Goal: Navigation & Orientation: Find specific page/section

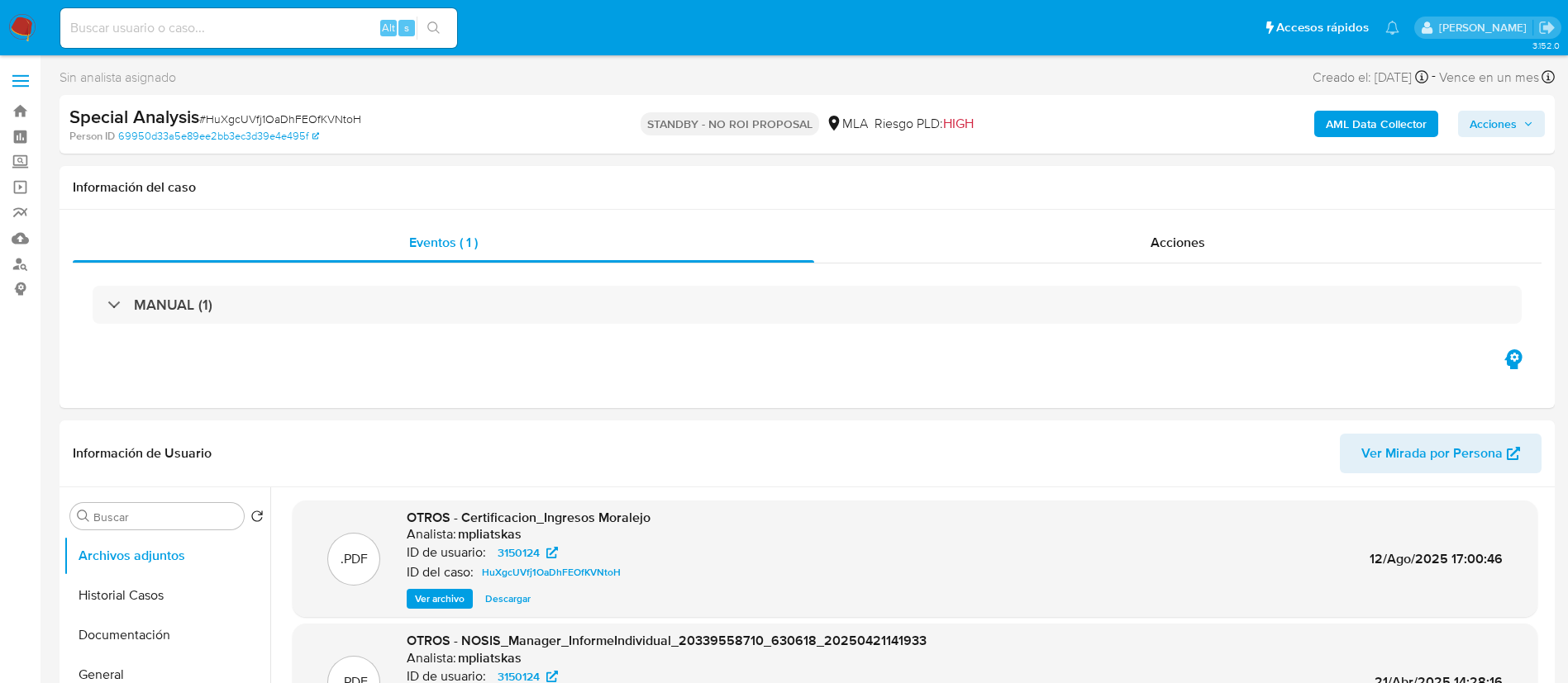
select select "10"
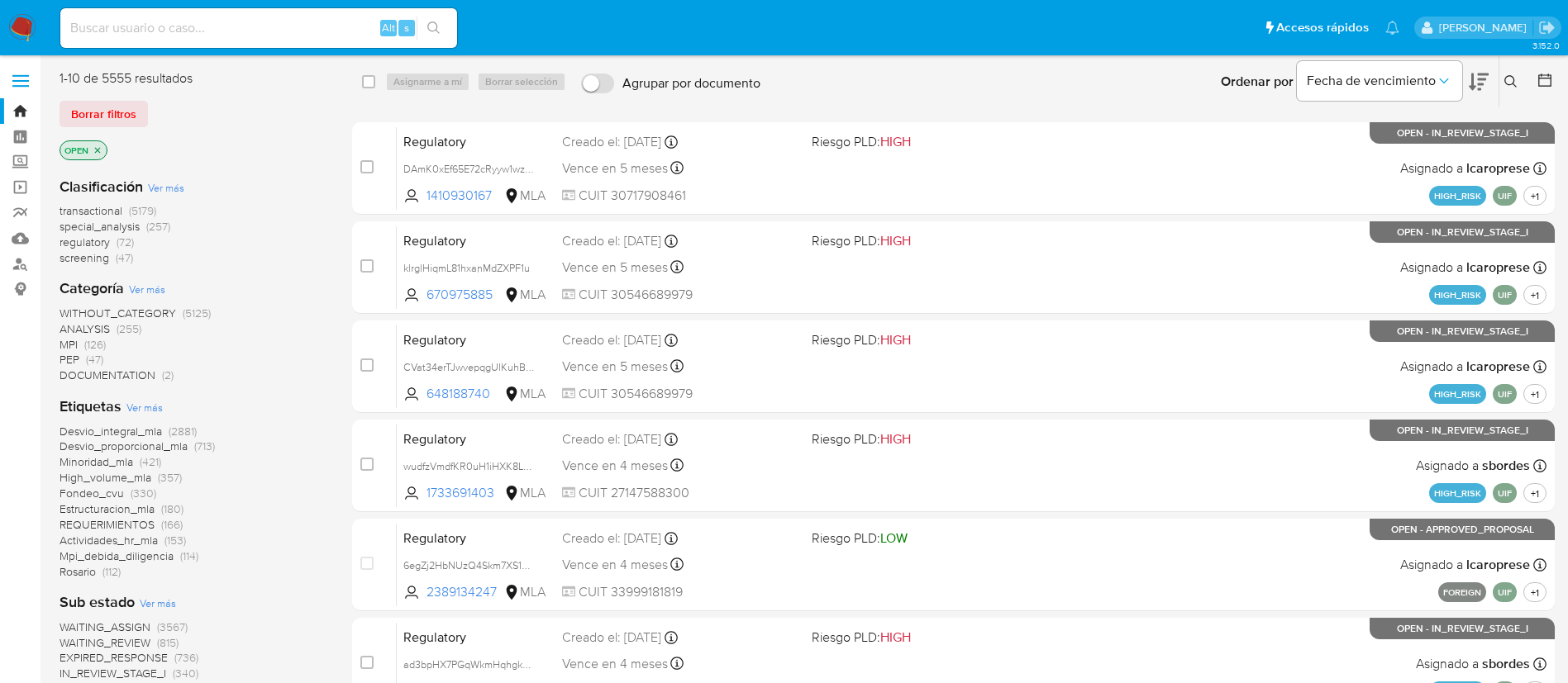
scroll to position [496, 0]
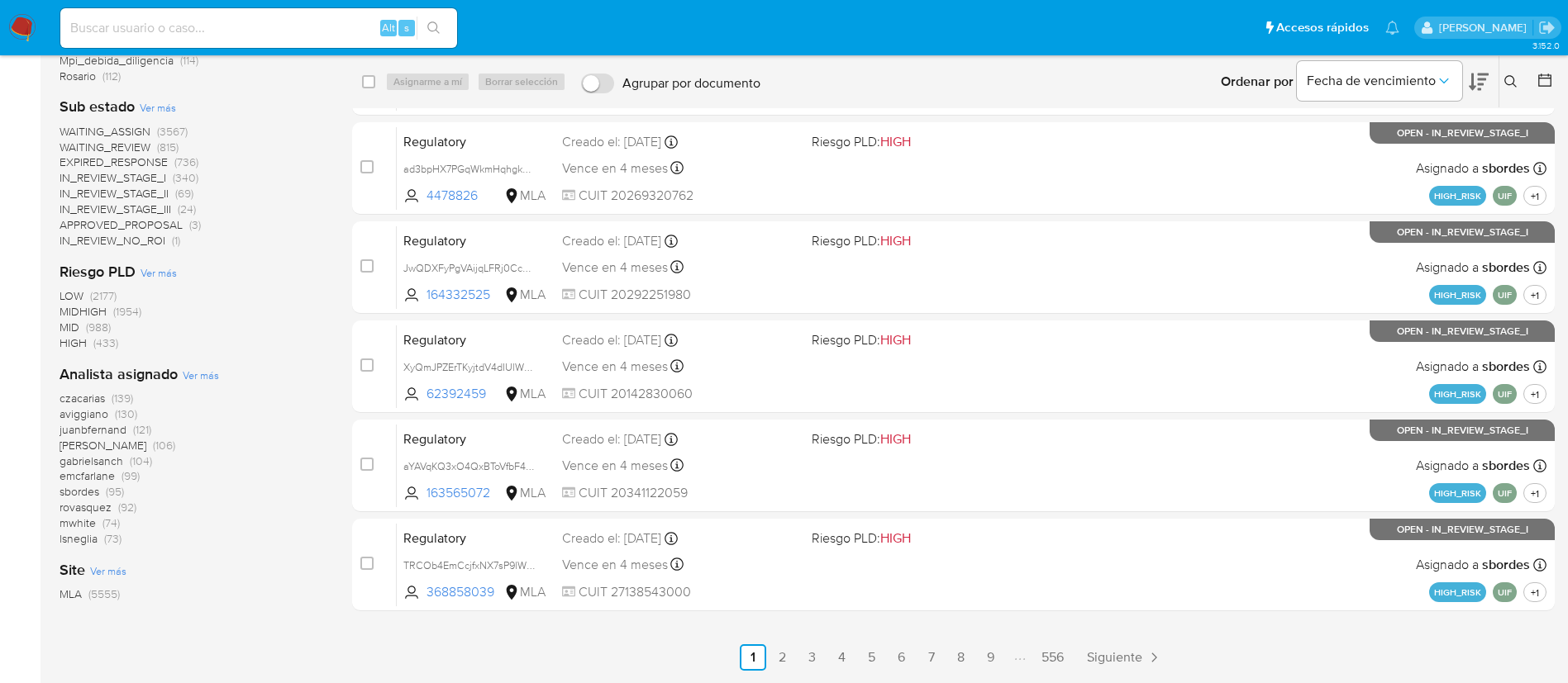
click at [15, 31] on img at bounding box center [22, 28] width 28 height 28
